Goal: Find contact information: Find contact information

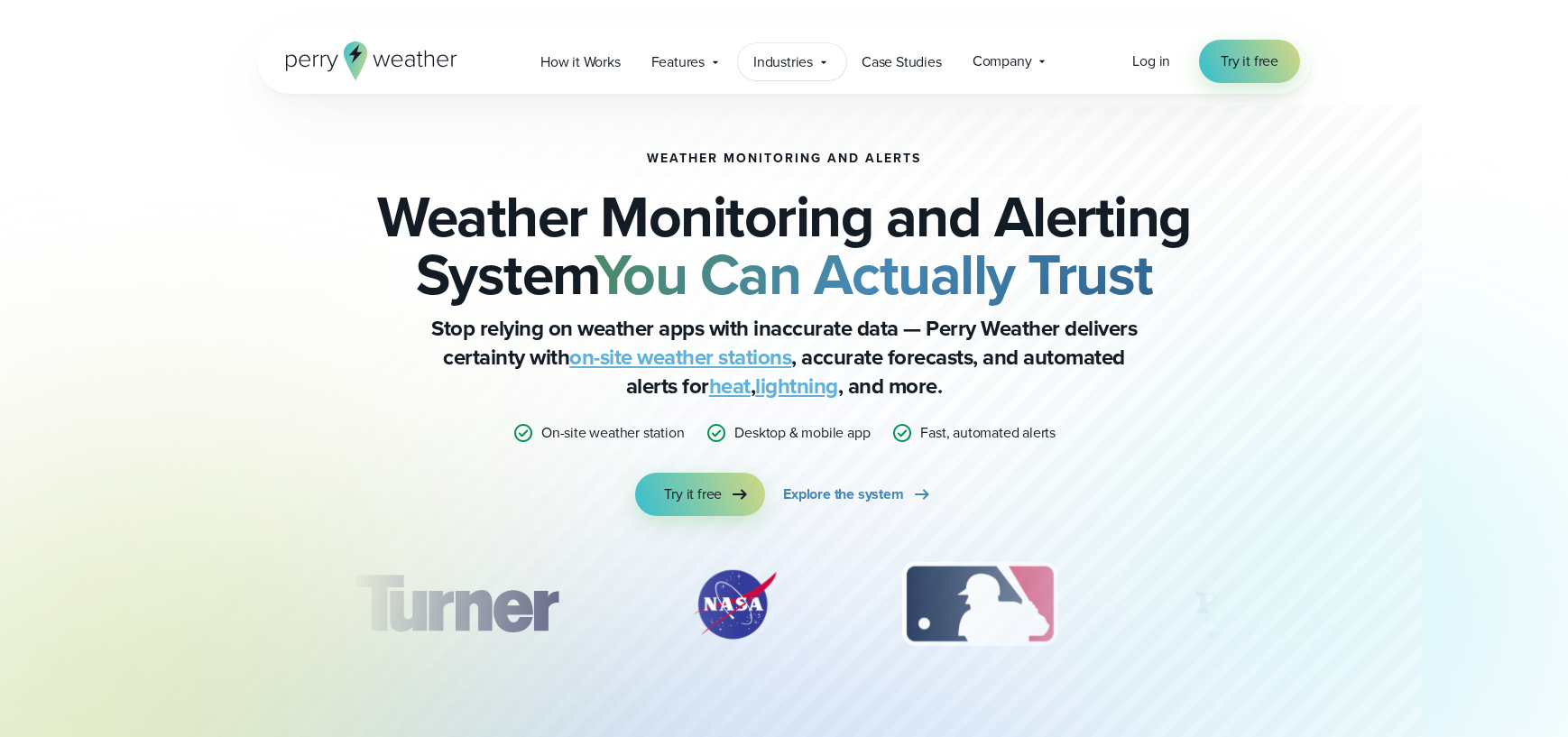
click at [788, 63] on span "Industries" at bounding box center [784, 62] width 60 height 21
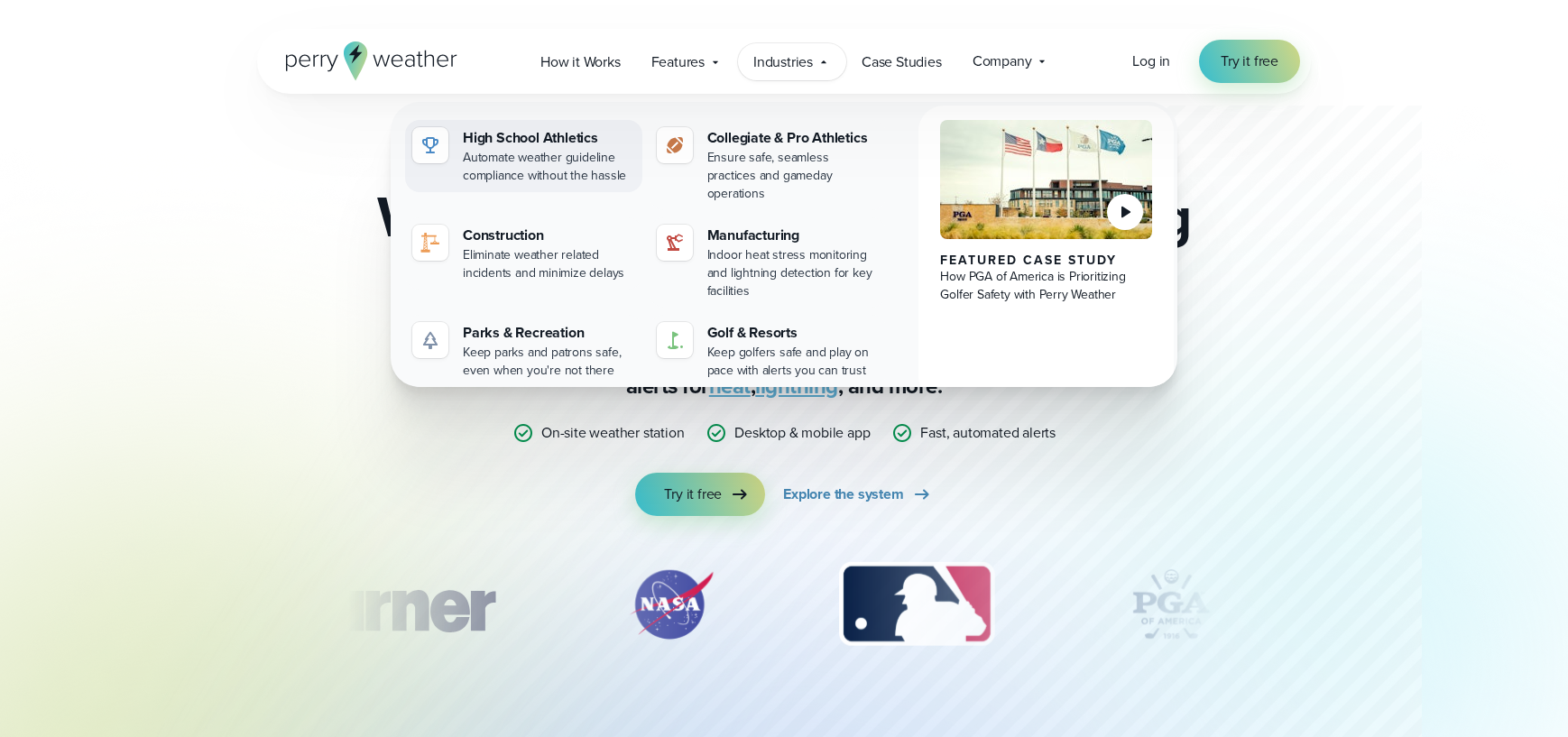
click at [483, 151] on div "Automate weather guideline compliance without the hassle" at bounding box center [549, 166] width 172 height 36
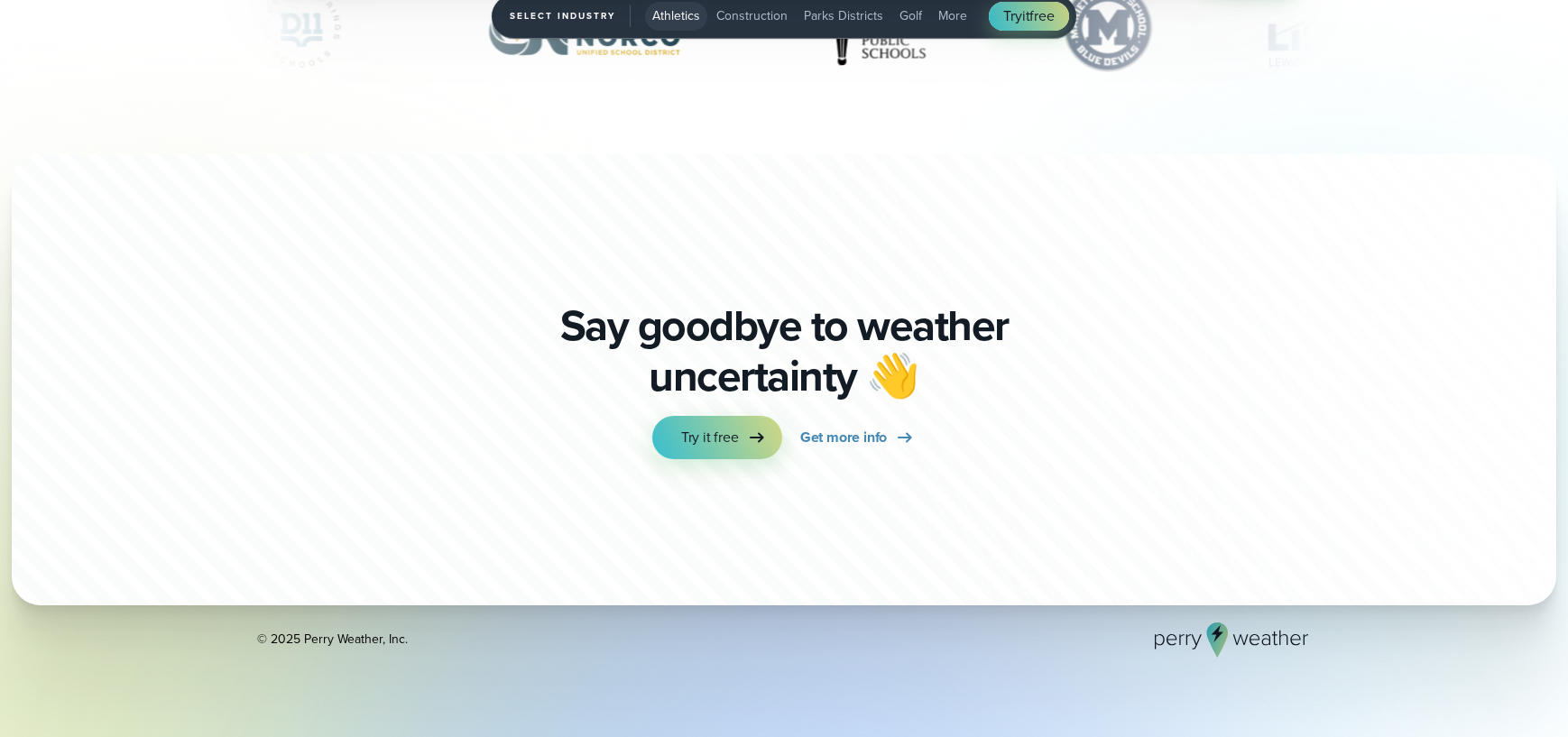
scroll to position [6358, 0]
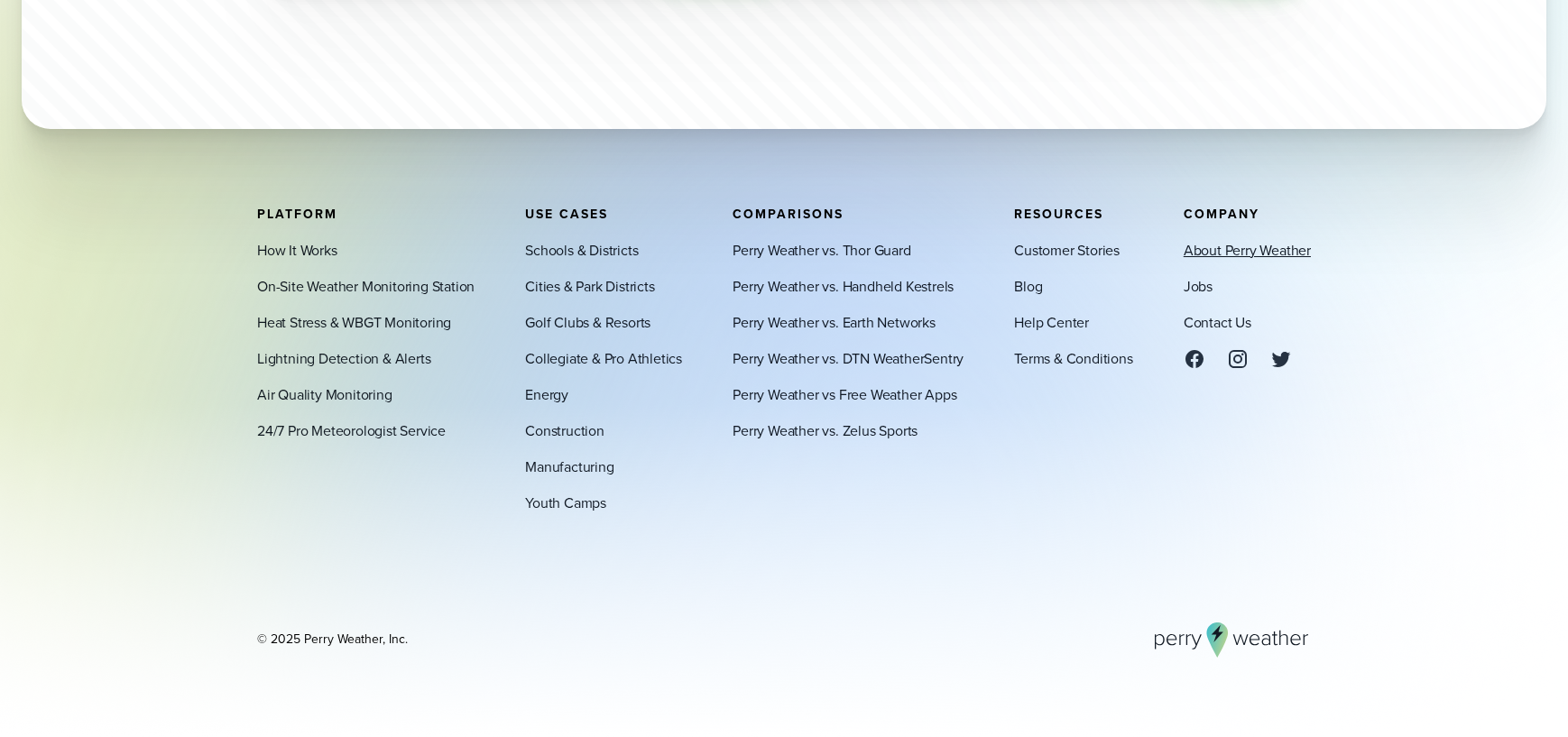
click at [1247, 250] on link "About Perry Weather" at bounding box center [1247, 250] width 128 height 21
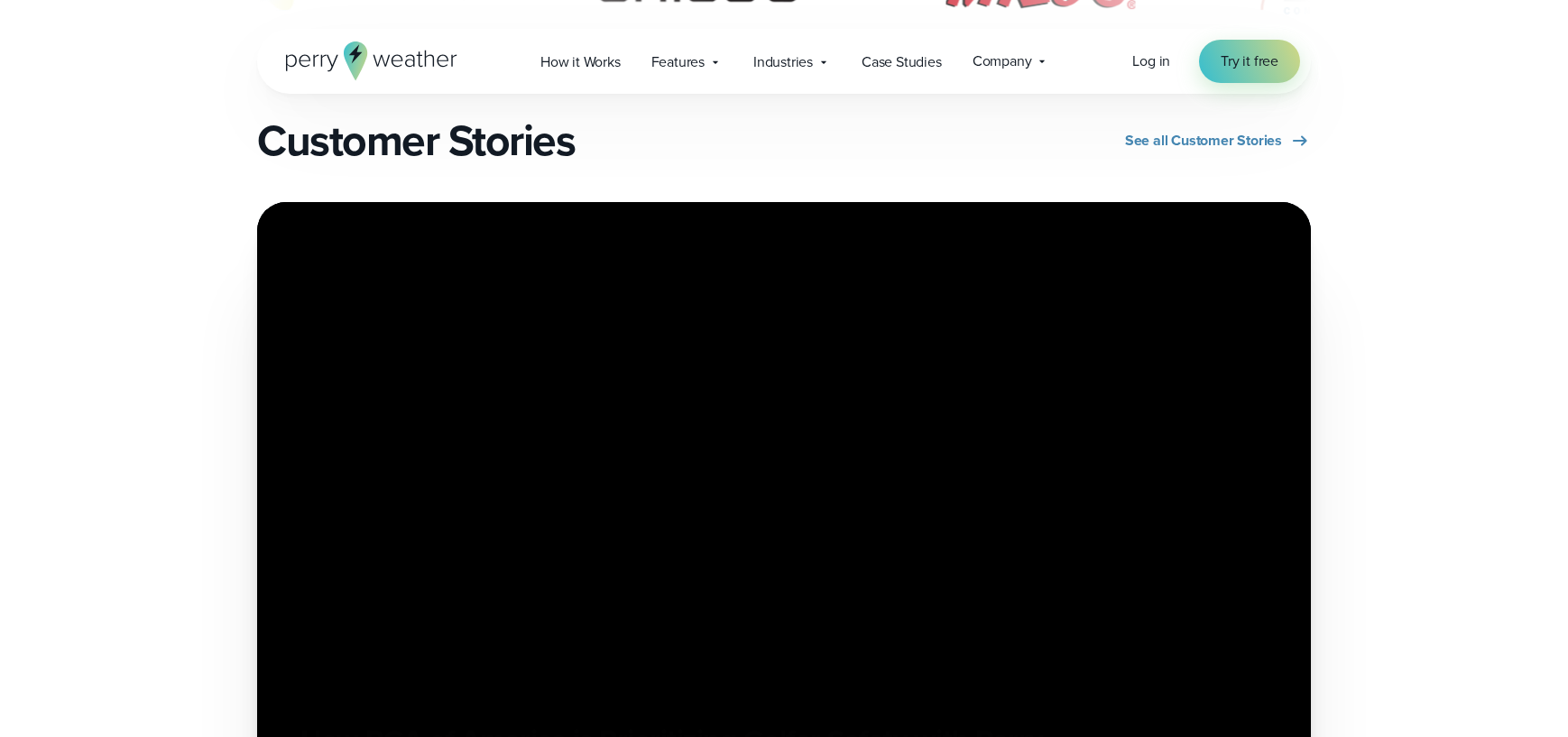
scroll to position [5173, 0]
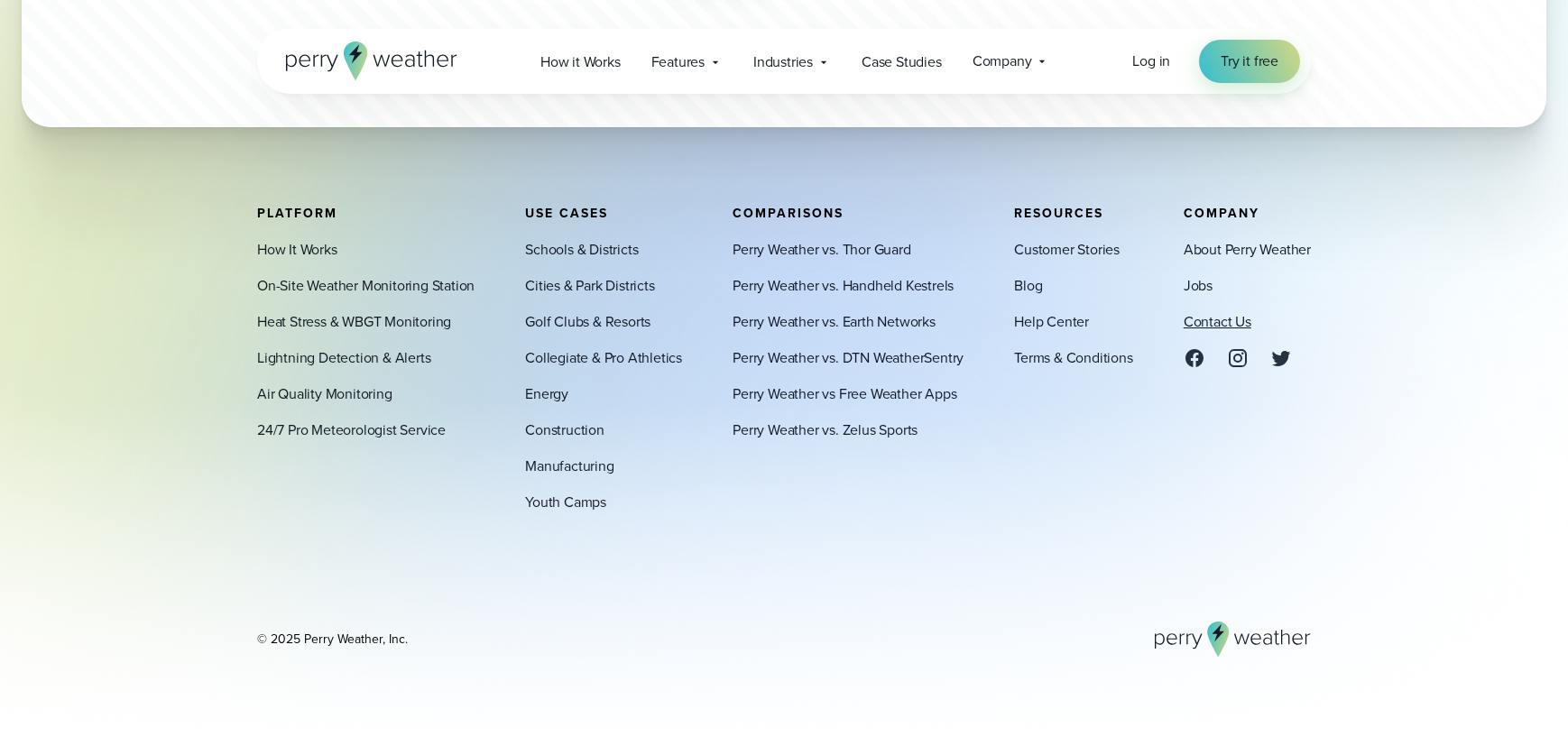
click at [1225, 321] on link "Contact Us" at bounding box center [1217, 322] width 68 height 21
